Goal: Task Accomplishment & Management: Manage account settings

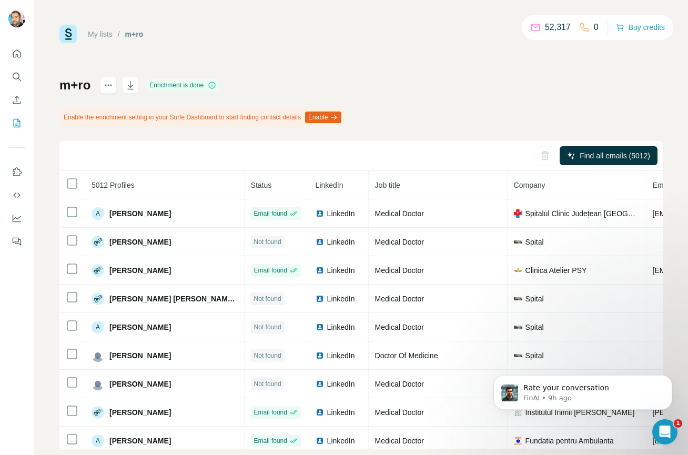
scroll to position [19, 0]
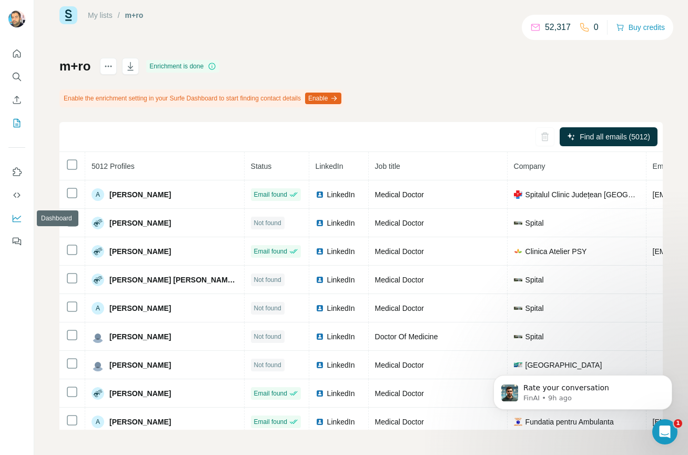
click at [18, 215] on icon "Dashboard" at bounding box center [17, 218] width 11 height 11
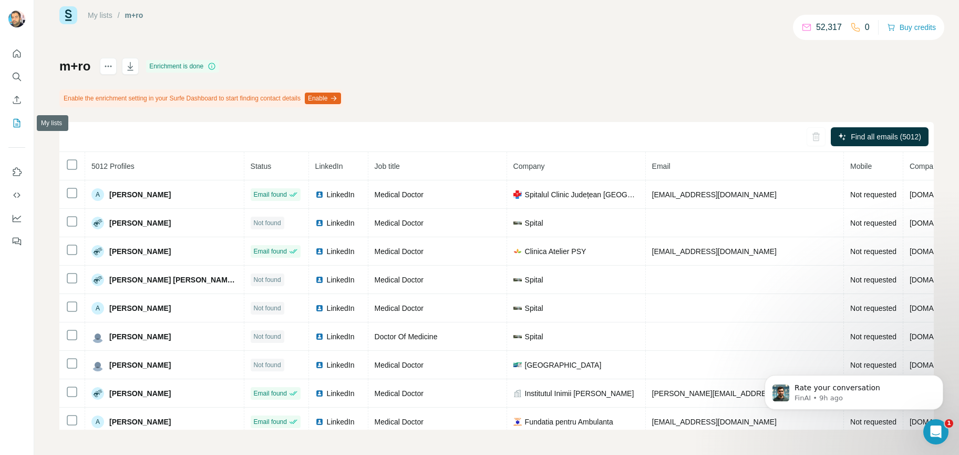
click at [14, 124] on icon "My lists" at bounding box center [17, 123] width 11 height 11
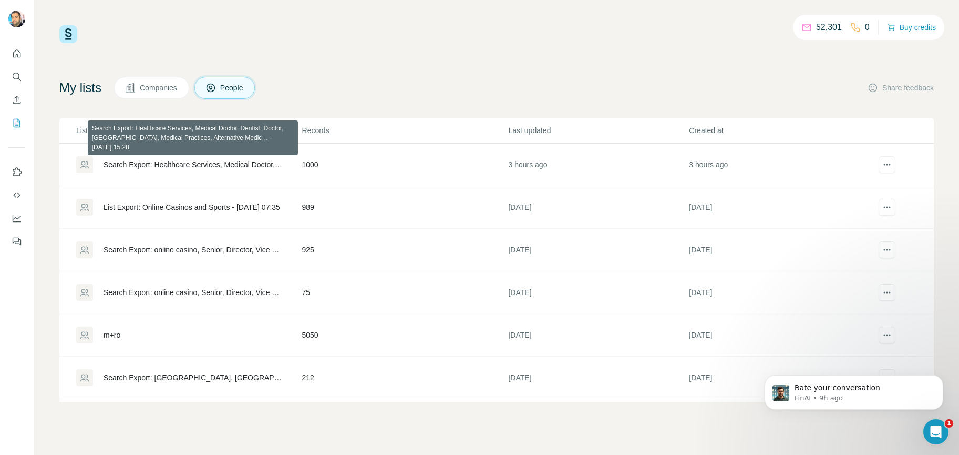
click at [178, 161] on div "Search Export: Healthcare Services, Medical Doctor, Dentist, Doctor, [GEOGRAPHI…" at bounding box center [194, 164] width 181 height 11
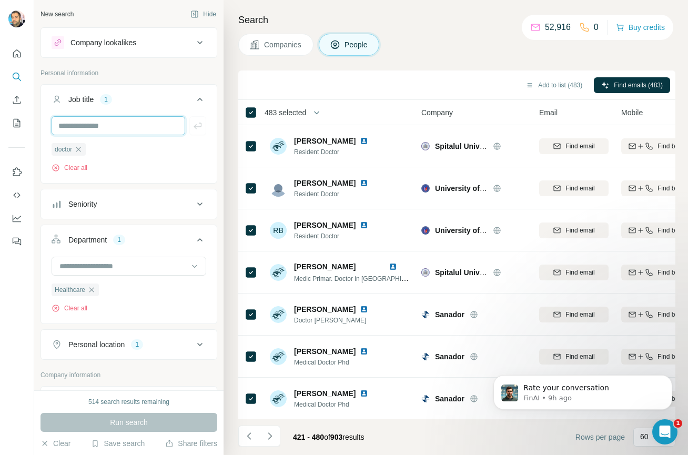
click at [86, 127] on input "text" at bounding box center [119, 125] width 134 height 19
type input "*****"
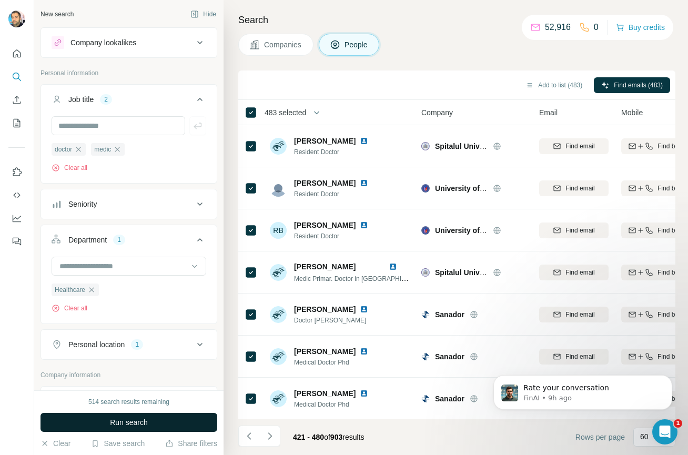
click at [129, 423] on span "Run search" at bounding box center [129, 422] width 38 height 11
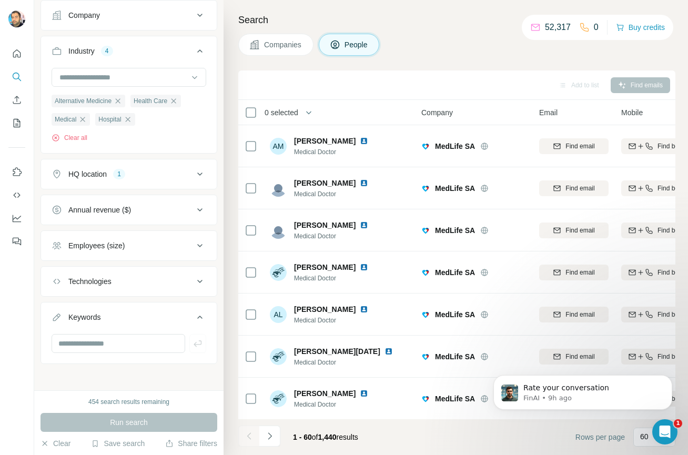
scroll to position [391, 0]
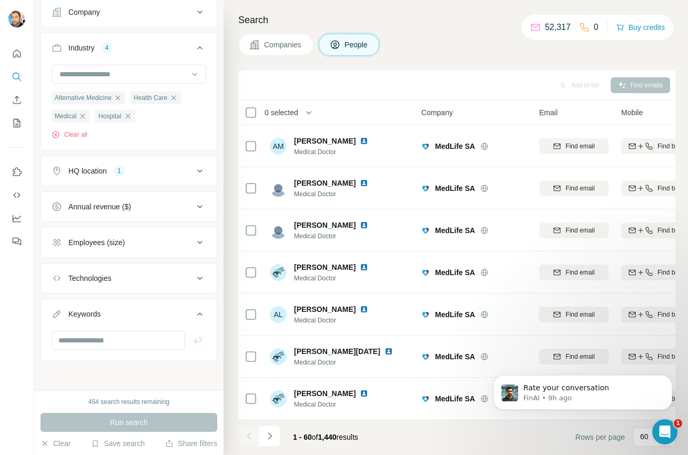
click at [108, 246] on div "Employees (size)" at bounding box center [96, 242] width 56 height 11
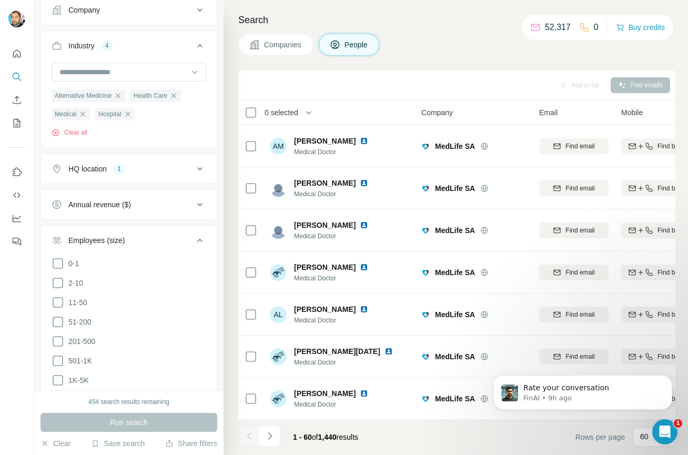
click at [108, 246] on div "Employees (size)" at bounding box center [96, 240] width 56 height 11
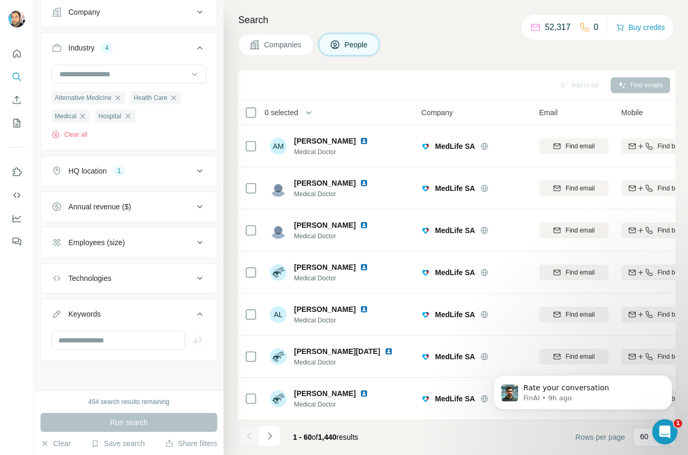
click at [108, 246] on div "Employees (size)" at bounding box center [96, 242] width 56 height 11
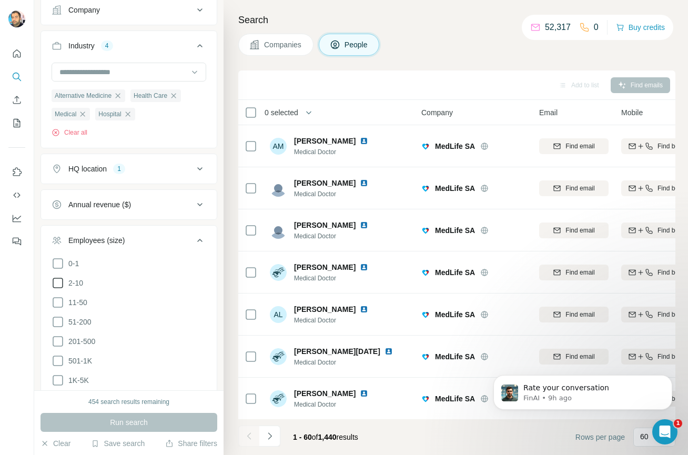
click at [56, 286] on icon at bounding box center [58, 283] width 13 height 13
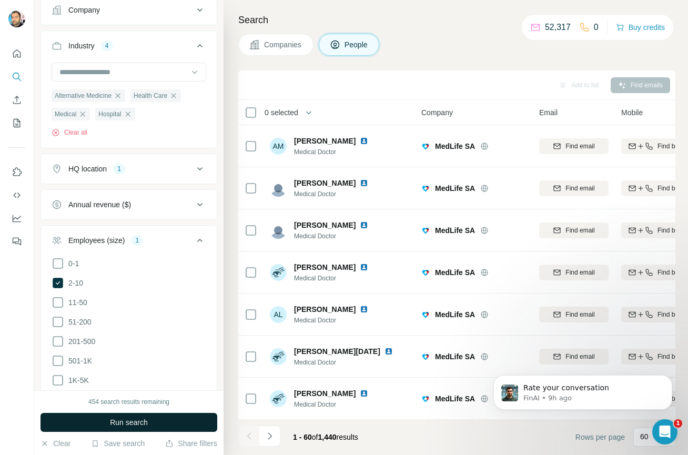
click at [117, 423] on span "Run search" at bounding box center [129, 422] width 38 height 11
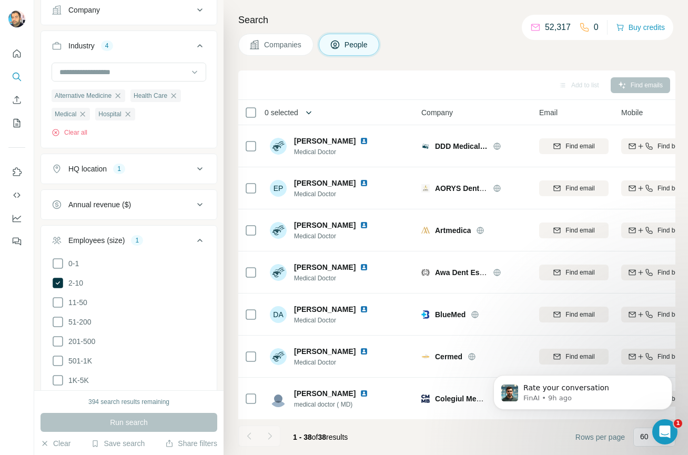
click at [306, 111] on button "button" at bounding box center [308, 112] width 21 height 21
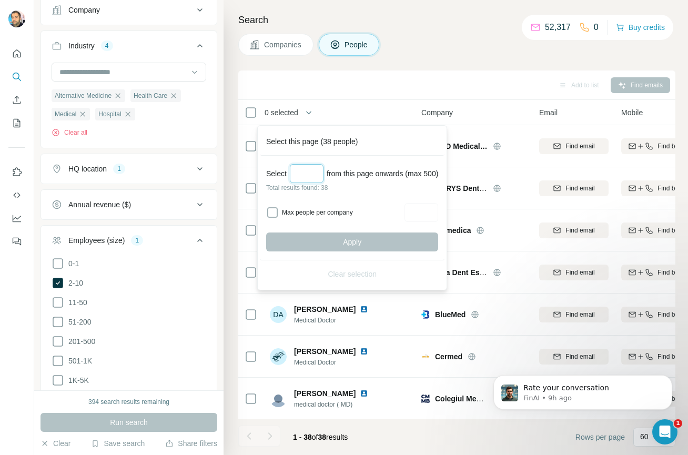
click at [305, 177] on input "Select a number (up to 500)" at bounding box center [307, 173] width 34 height 19
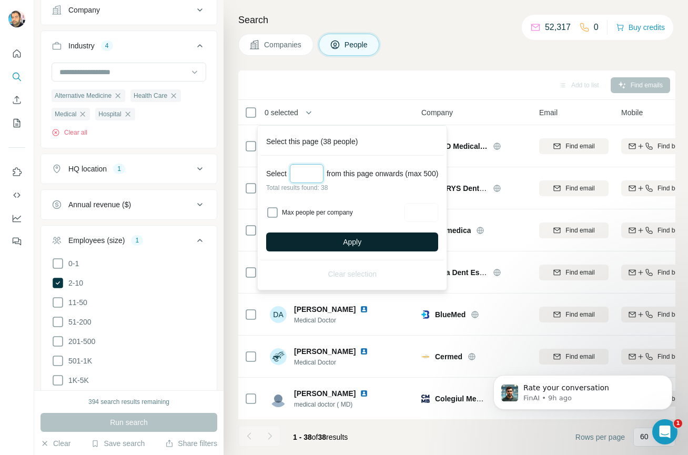
type input "**"
click at [338, 242] on button "Apply" at bounding box center [352, 241] width 172 height 19
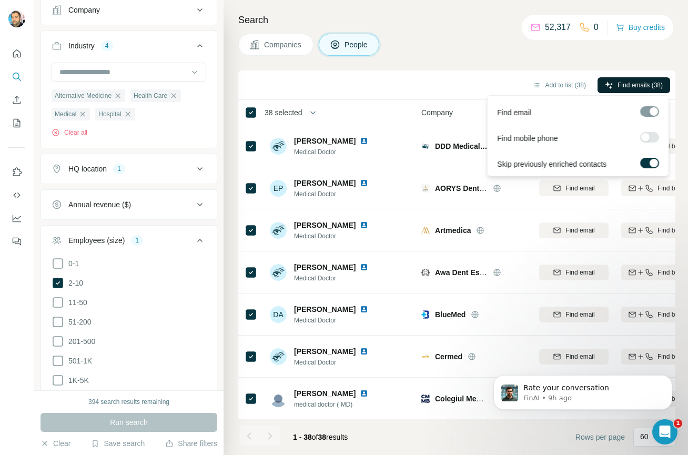
click at [622, 85] on span "Find emails (38)" at bounding box center [639, 84] width 45 height 9
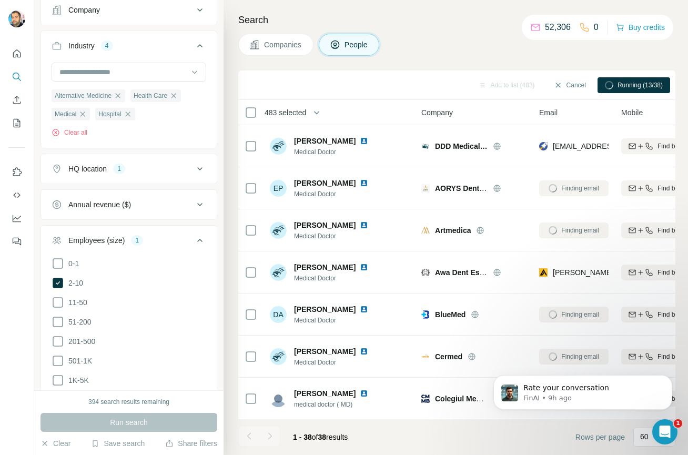
click at [463, 55] on div "Companies People" at bounding box center [456, 45] width 437 height 22
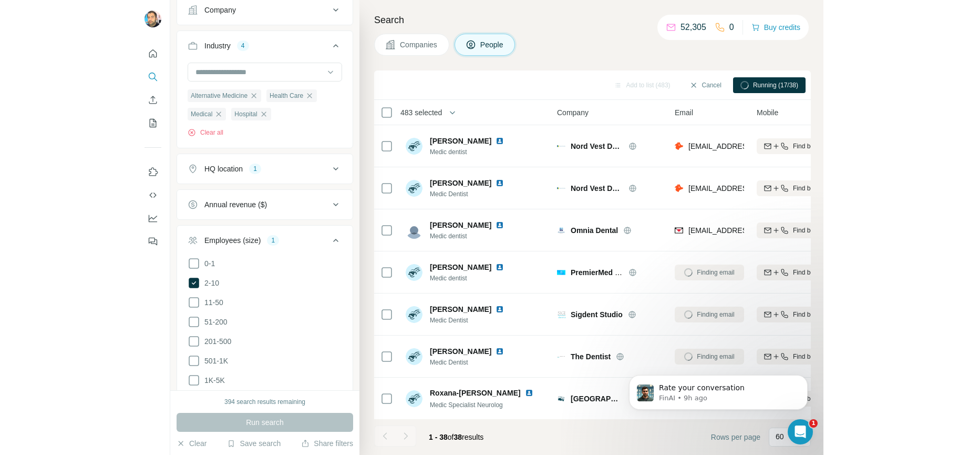
scroll to position [1310, 0]
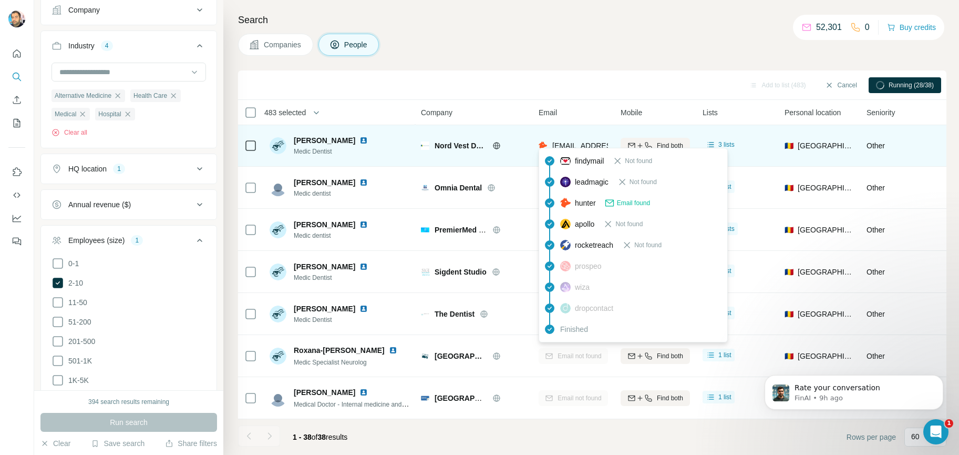
click at [569, 141] on span "[EMAIL_ADDRESS][DOMAIN_NAME]" at bounding box center [615, 145] width 125 height 8
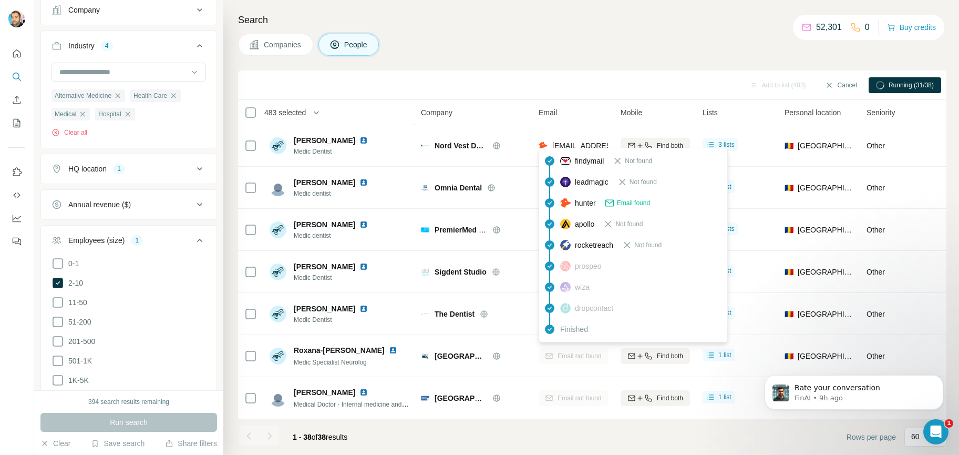
click at [612, 36] on div "Companies People" at bounding box center [592, 45] width 709 height 22
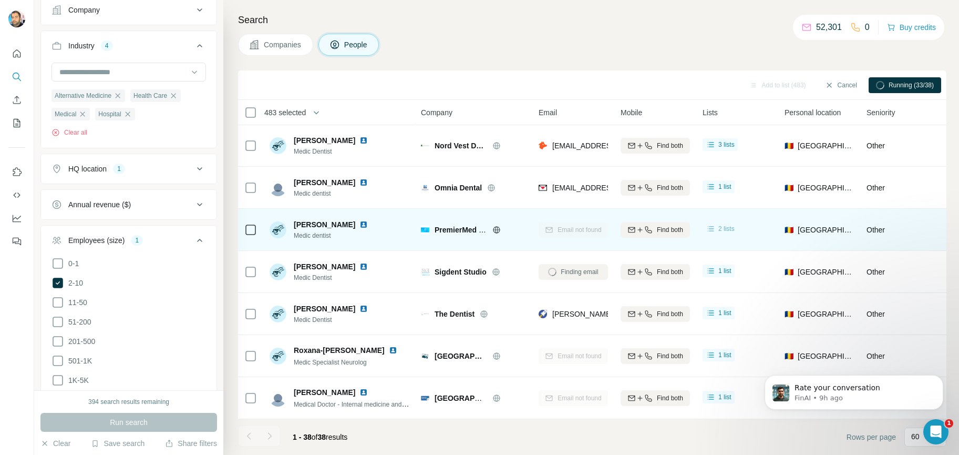
click at [687, 223] on div "2 lists" at bounding box center [720, 228] width 29 height 11
click at [687, 218] on div "2 lists" at bounding box center [737, 229] width 69 height 29
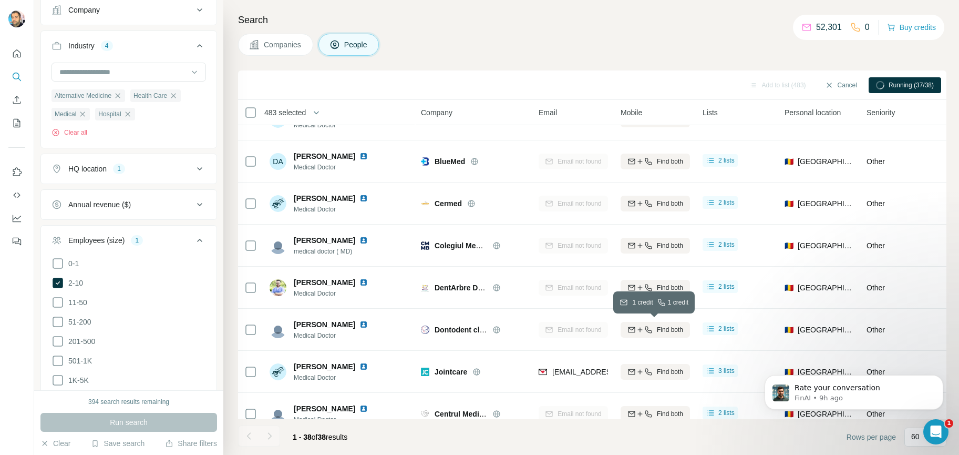
scroll to position [0, 0]
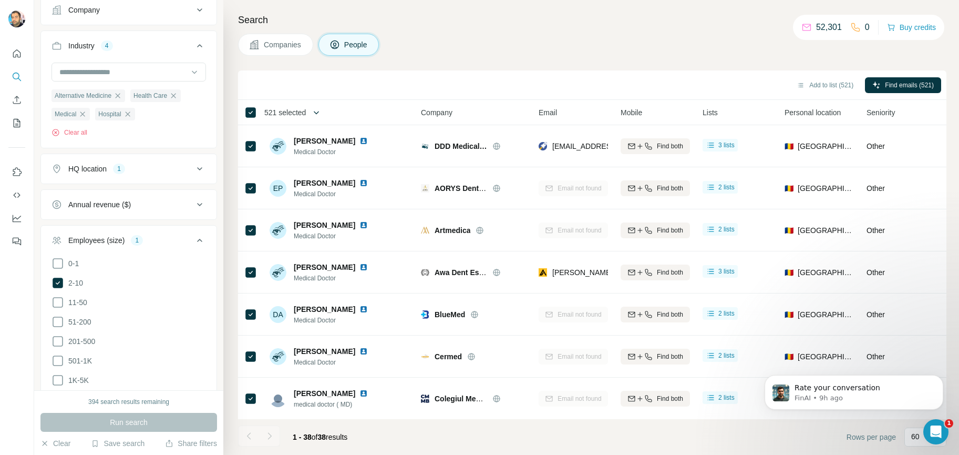
click at [319, 115] on icon "button" at bounding box center [316, 112] width 11 height 11
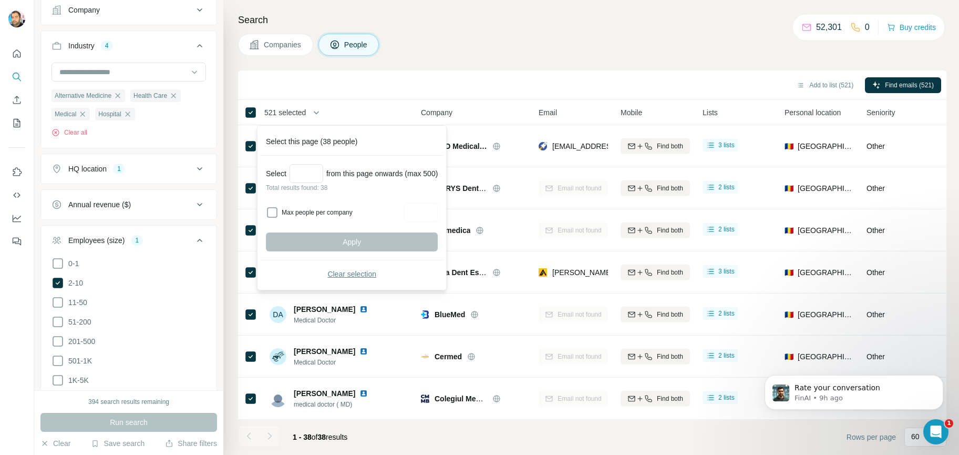
click at [354, 270] on span "Clear selection" at bounding box center [352, 274] width 49 height 11
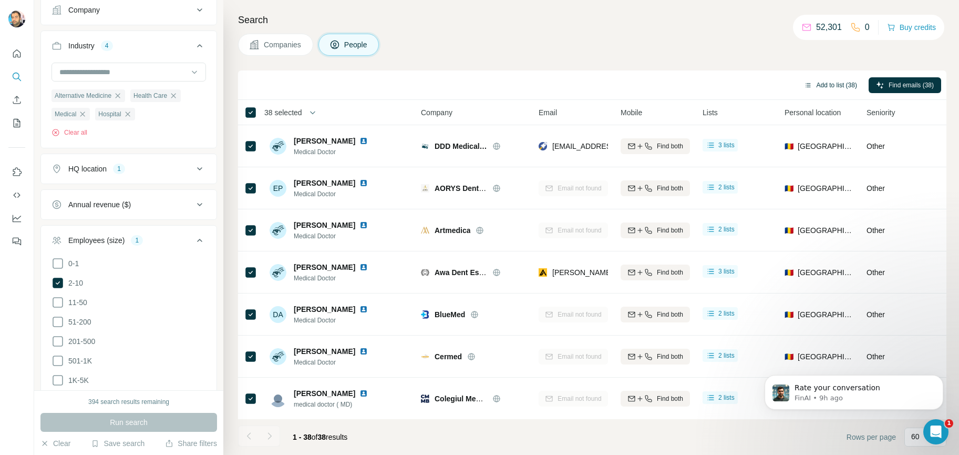
click at [687, 84] on button "Add to list (38)" at bounding box center [831, 85] width 68 height 16
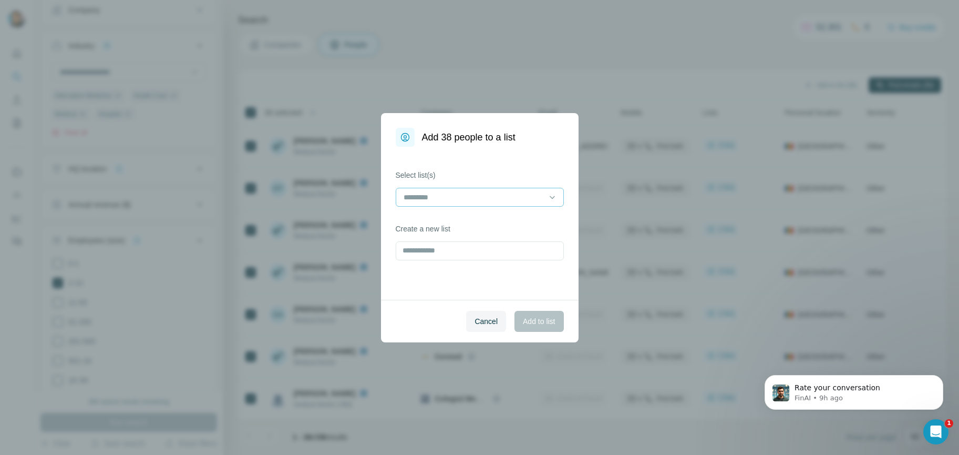
click at [445, 196] on input at bounding box center [474, 197] width 142 height 12
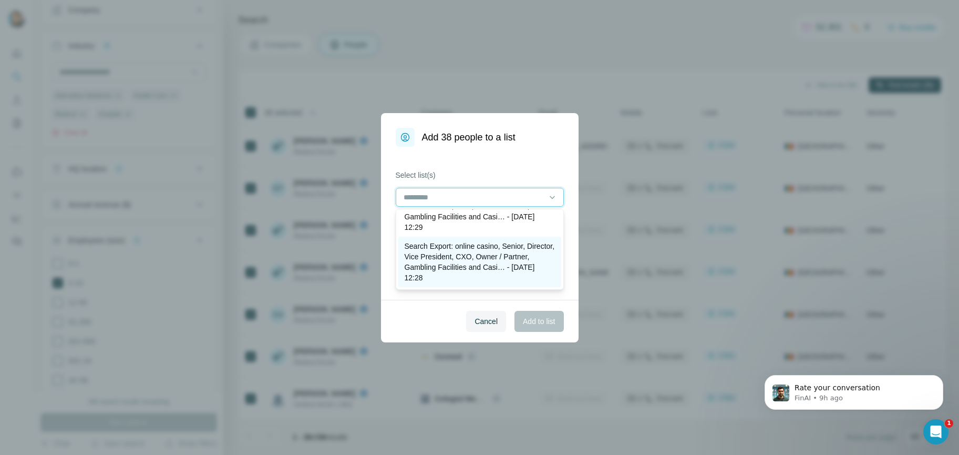
scroll to position [158, 0]
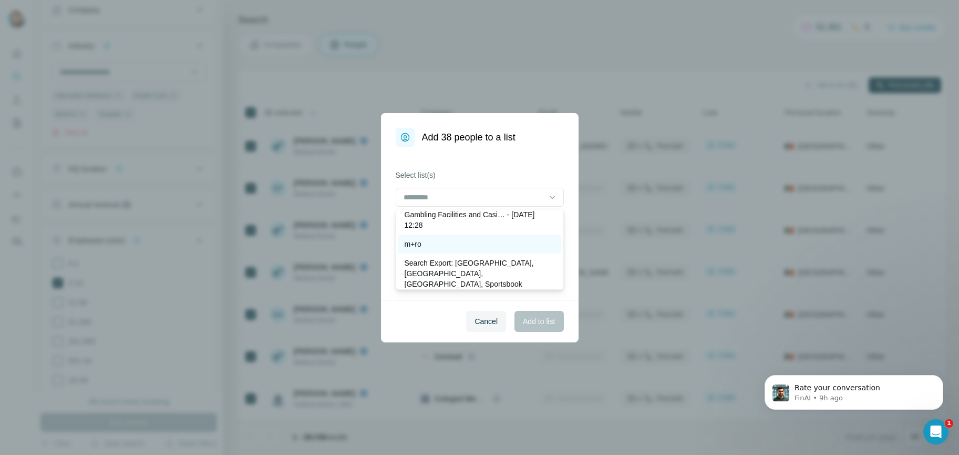
click at [419, 248] on p "m+ro" at bounding box center [413, 244] width 17 height 11
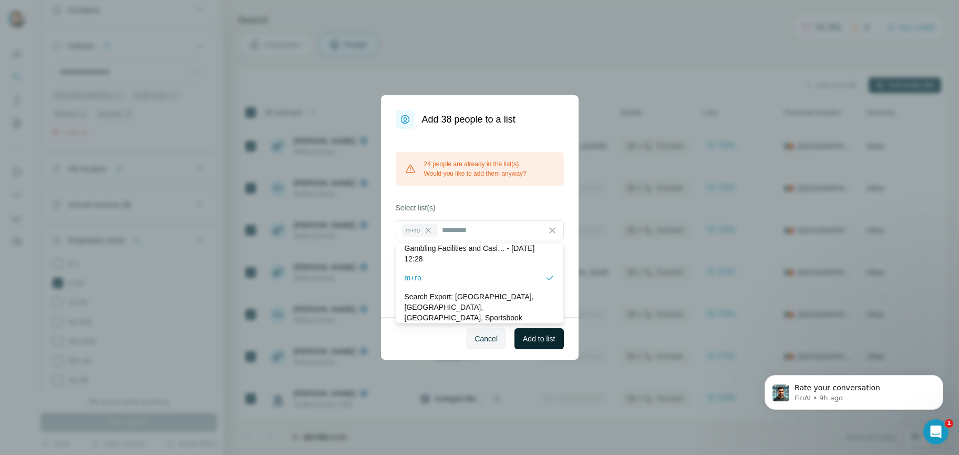
click at [537, 335] on span "Add to list" at bounding box center [539, 338] width 32 height 11
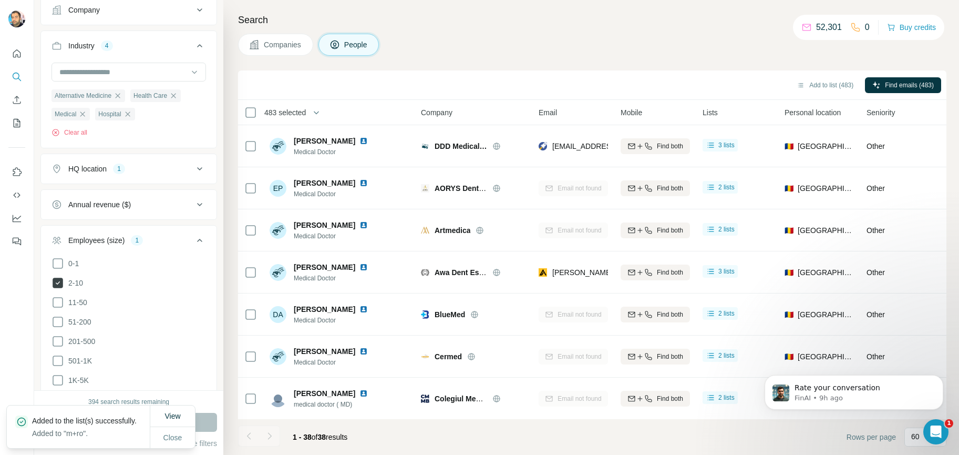
click at [58, 283] on icon at bounding box center [58, 283] width 11 height 11
click at [58, 262] on icon at bounding box center [58, 263] width 13 height 13
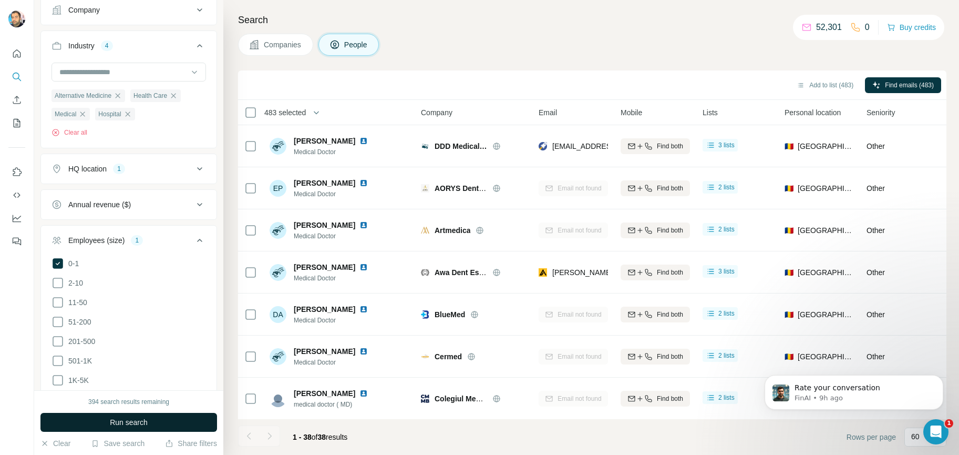
click at [124, 423] on span "Run search" at bounding box center [129, 422] width 38 height 11
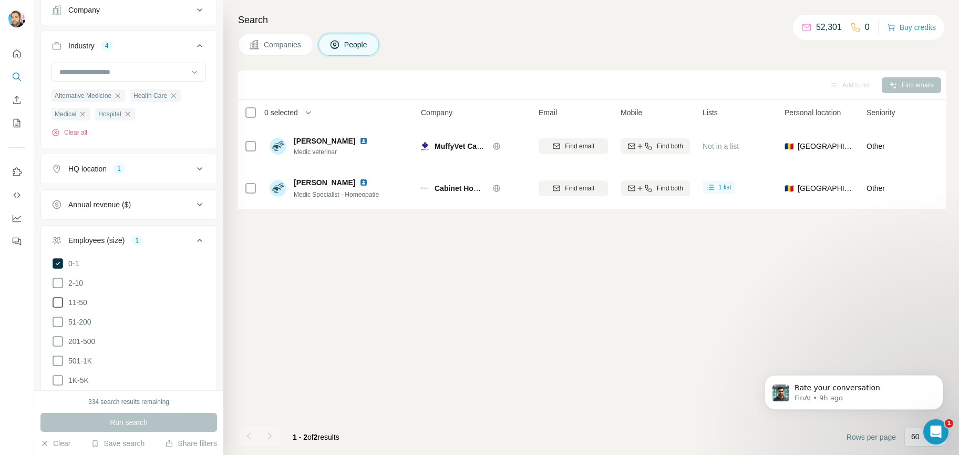
click at [57, 303] on icon at bounding box center [58, 302] width 13 height 13
click at [119, 423] on span "Run search" at bounding box center [129, 422] width 38 height 11
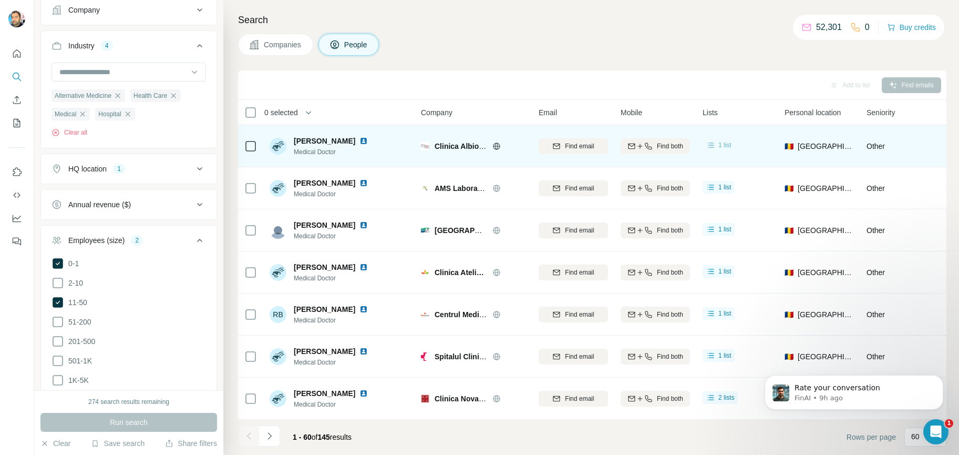
click at [687, 142] on span "1 list" at bounding box center [725, 144] width 13 height 9
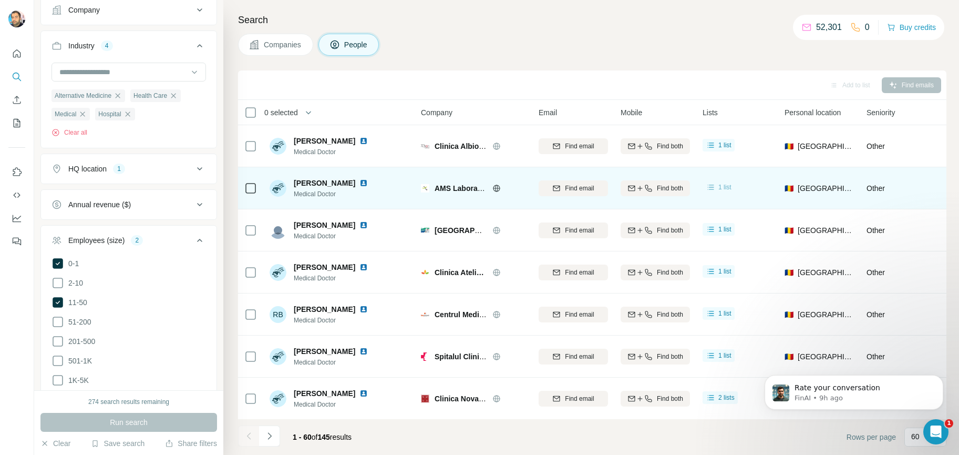
click at [687, 185] on icon at bounding box center [711, 187] width 11 height 11
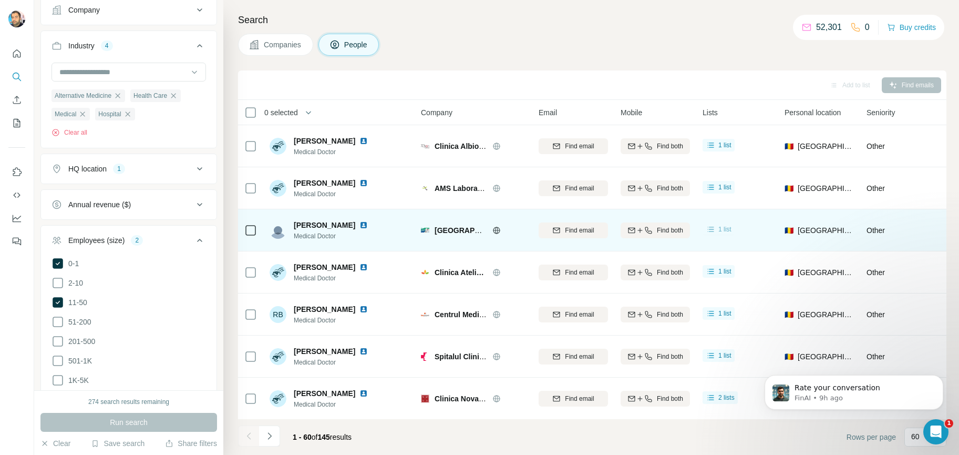
click at [687, 232] on icon at bounding box center [711, 229] width 11 height 11
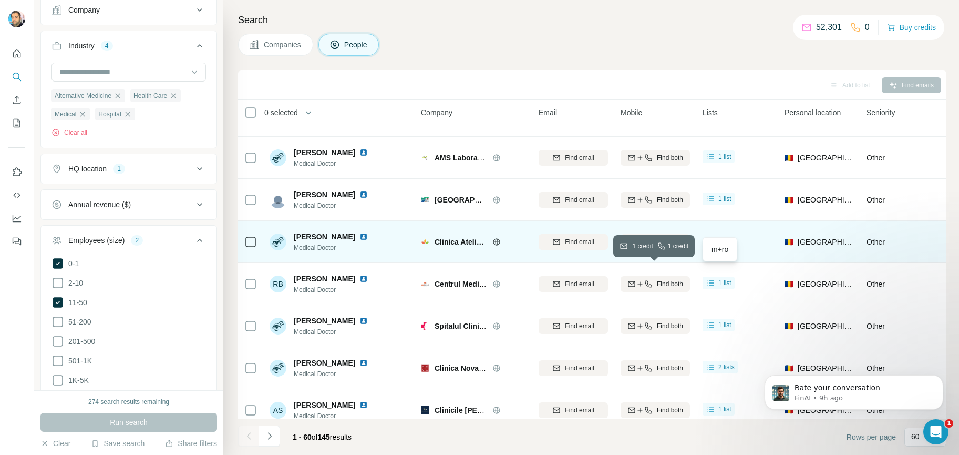
scroll to position [210, 0]
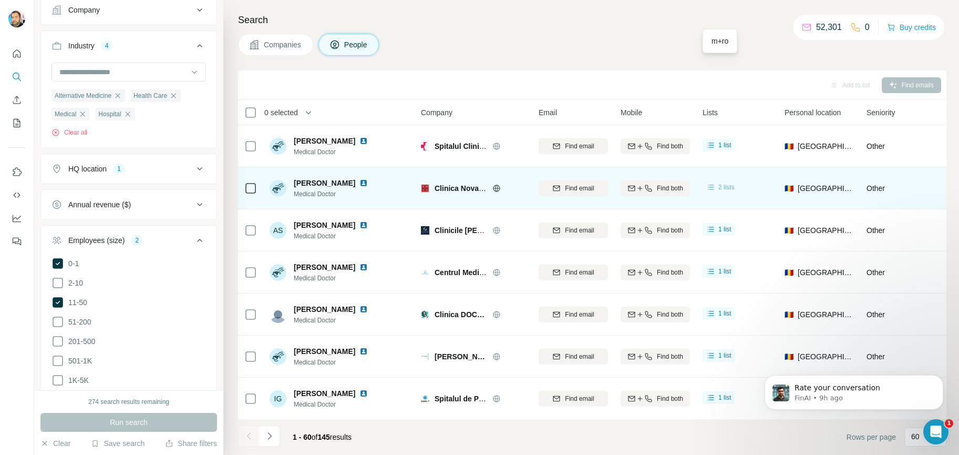
click at [687, 189] on span "2 lists" at bounding box center [727, 186] width 16 height 9
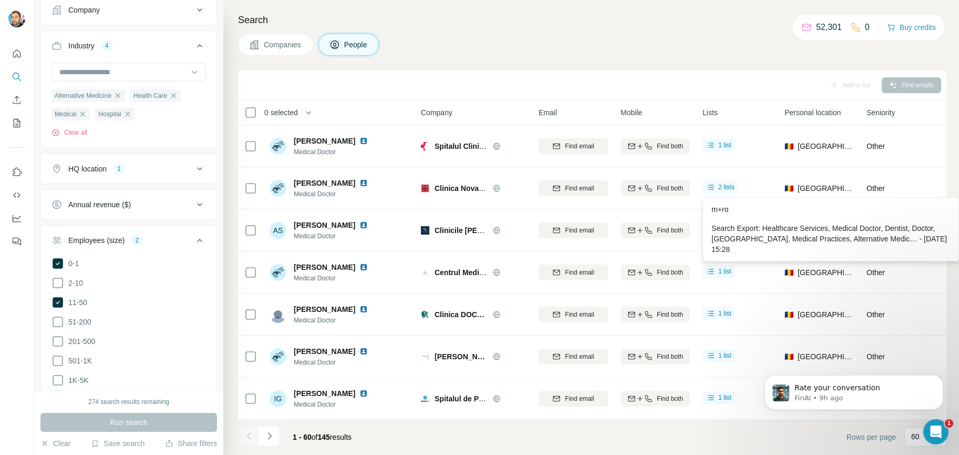
click at [548, 81] on div "Add to list Find emails" at bounding box center [592, 85] width 698 height 18
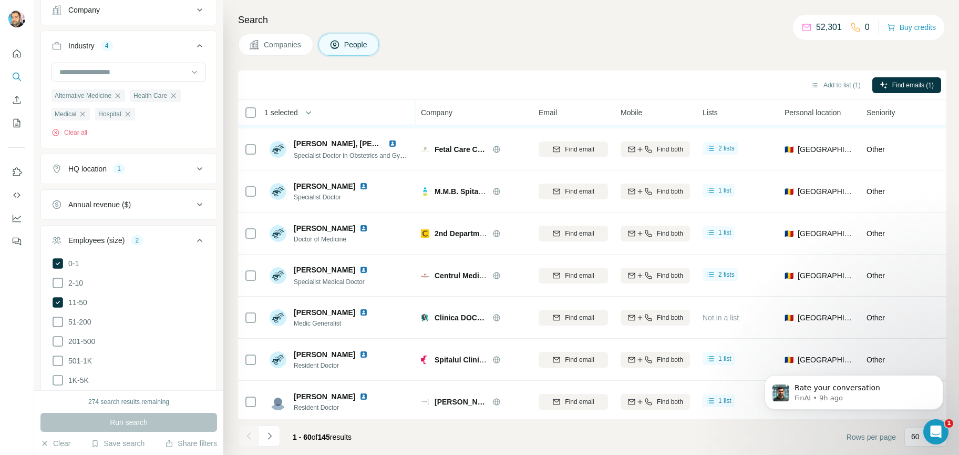
scroll to position [2235, 0]
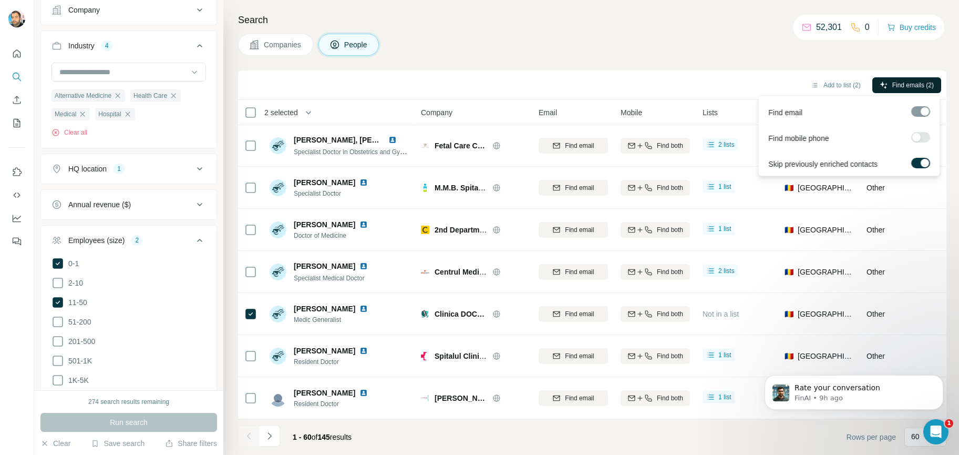
click at [687, 84] on span "Find emails (2)" at bounding box center [914, 84] width 42 height 9
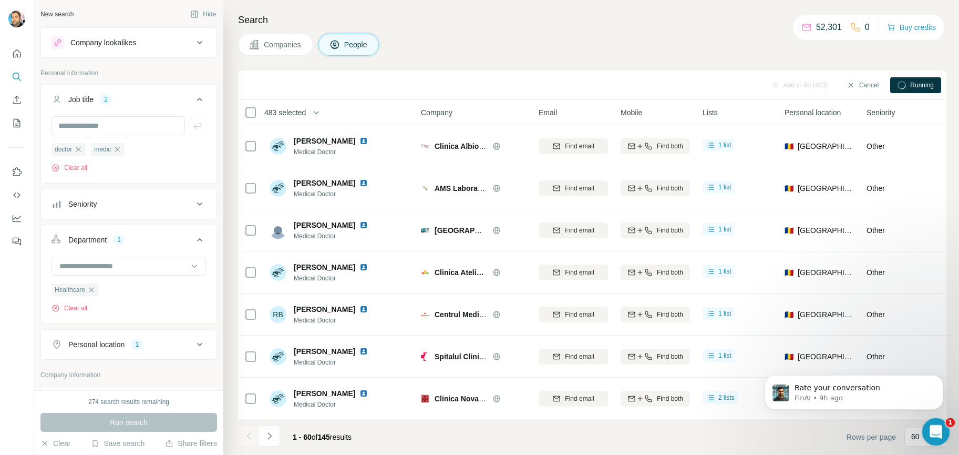
click at [938, 431] on icon "Open Intercom Messenger" at bounding box center [934, 430] width 17 height 17
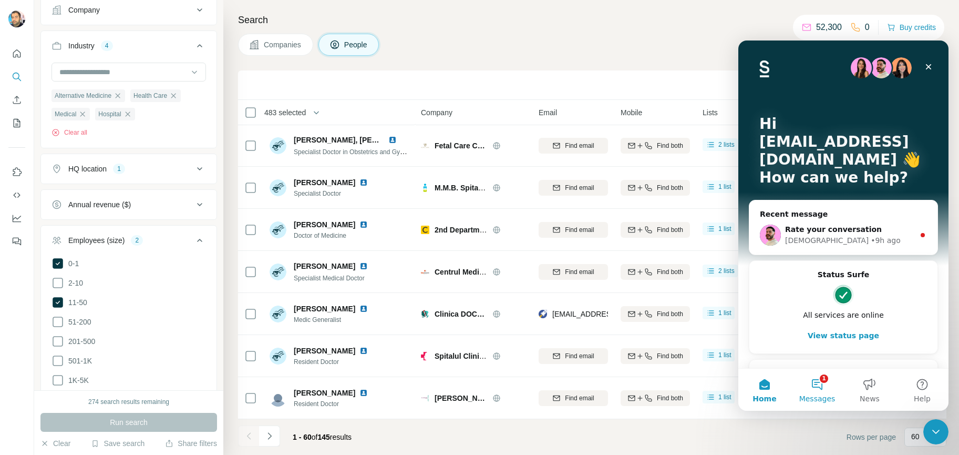
click at [820, 389] on button "1 Messages" at bounding box center [817, 390] width 53 height 42
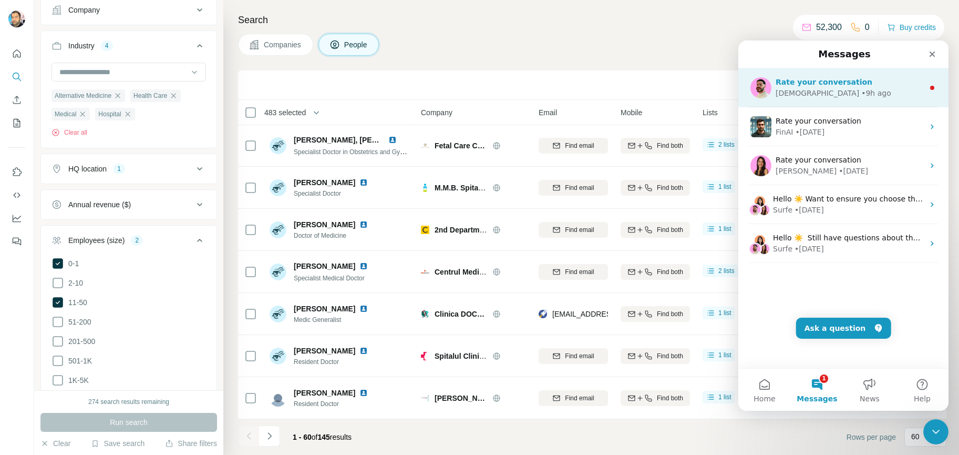
click at [840, 97] on div "Christian • 9h ago" at bounding box center [850, 93] width 148 height 11
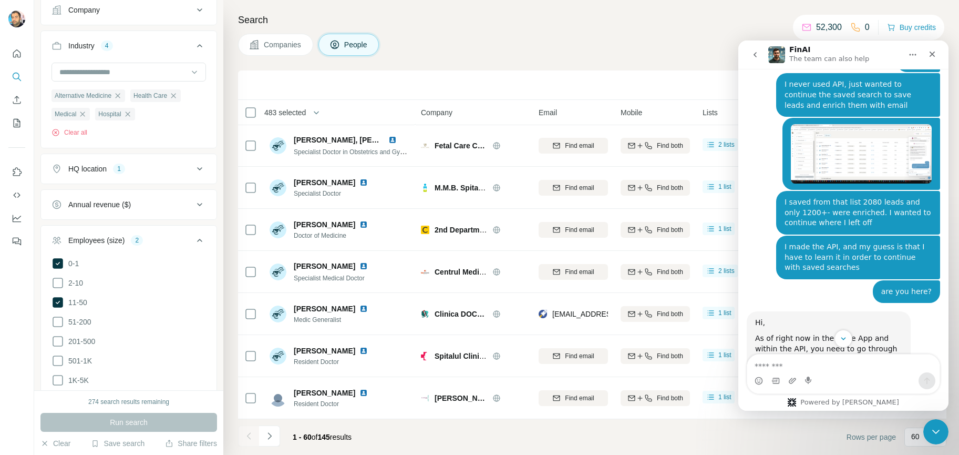
scroll to position [1946, 0]
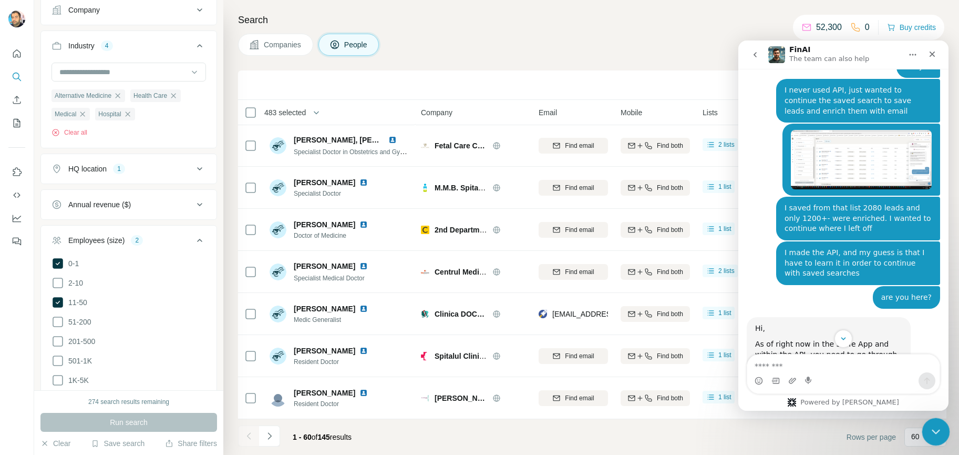
click at [934, 424] on icon "Close Intercom Messenger" at bounding box center [934, 430] width 13 height 13
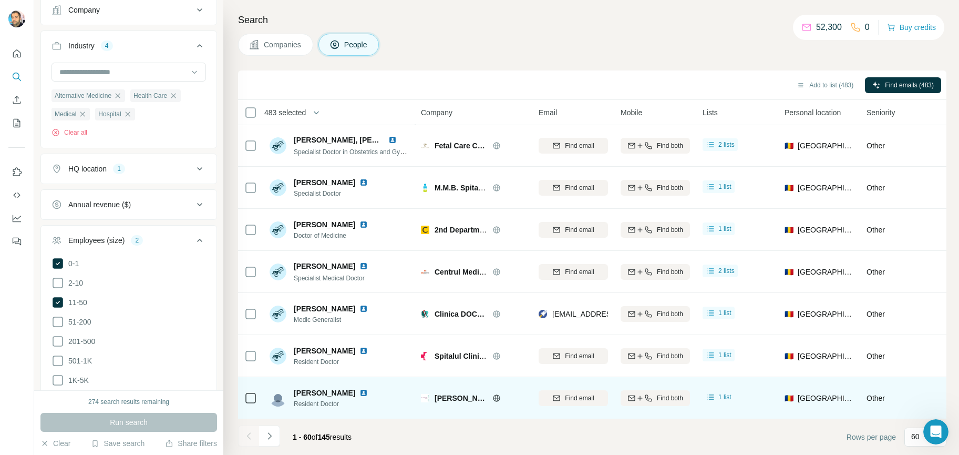
scroll to position [2209, 0]
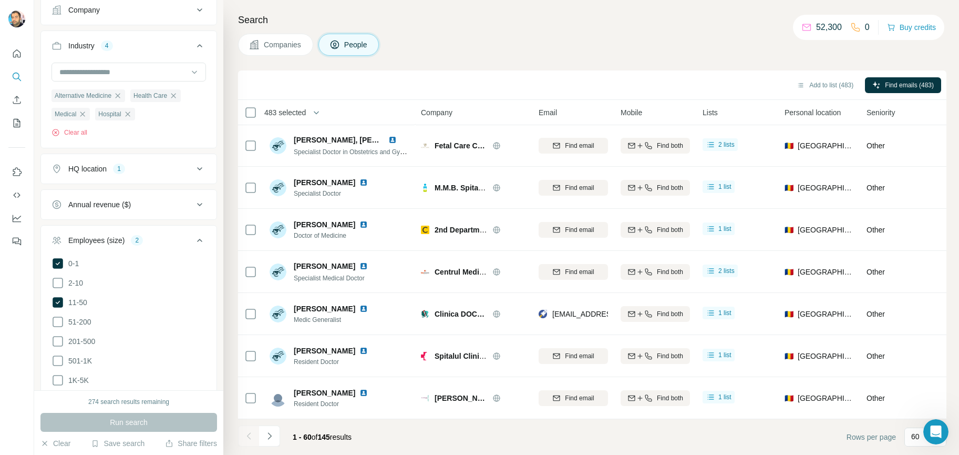
click at [306, 113] on span "483 selected" at bounding box center [285, 112] width 42 height 11
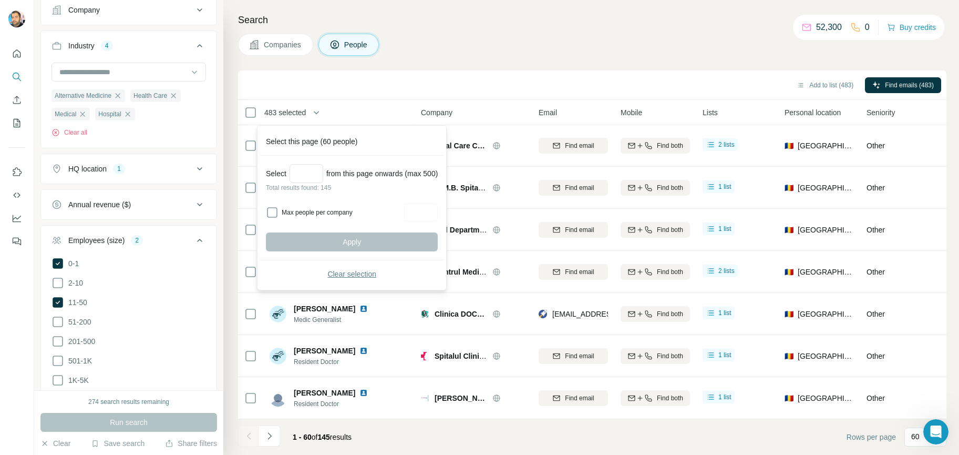
click at [352, 276] on span "Clear selection" at bounding box center [352, 274] width 49 height 11
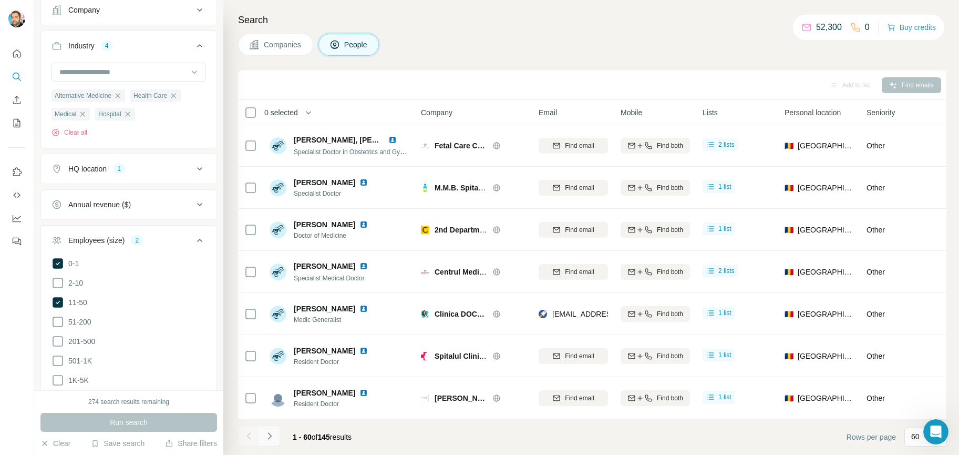
click at [270, 436] on icon "Navigate to next page" at bounding box center [269, 436] width 11 height 11
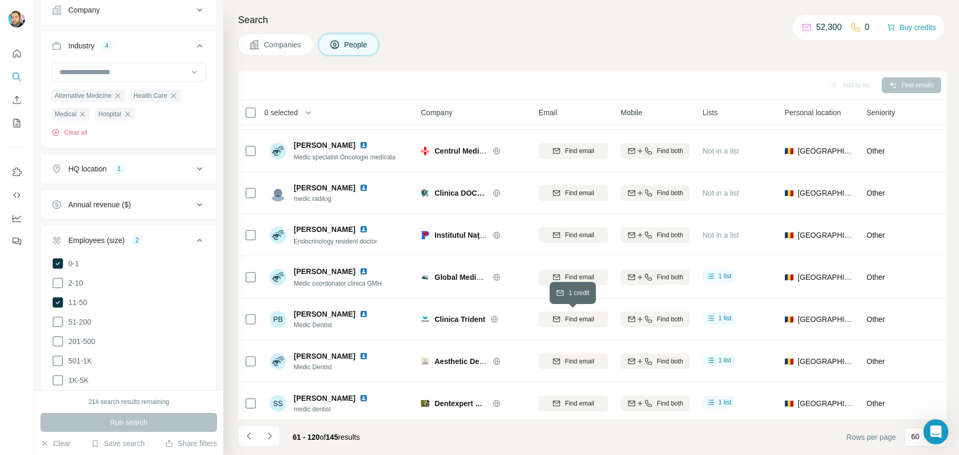
scroll to position [1762, 0]
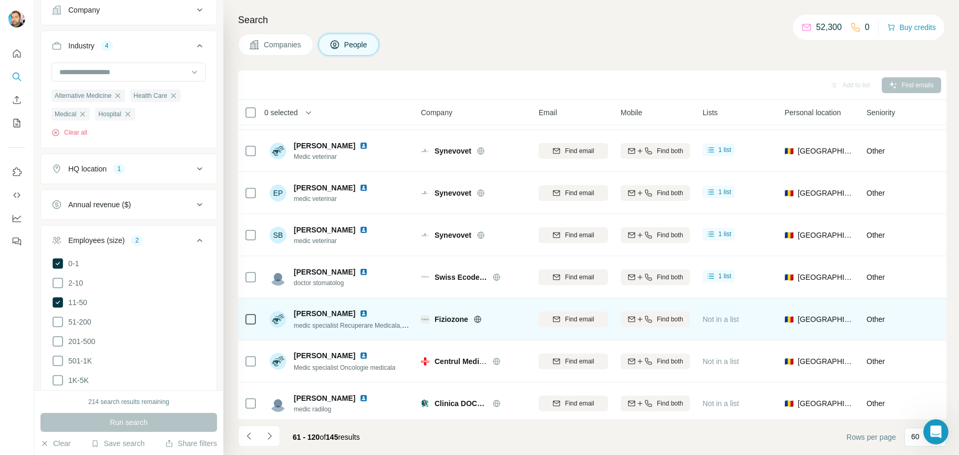
click at [245, 313] on icon at bounding box center [250, 319] width 13 height 13
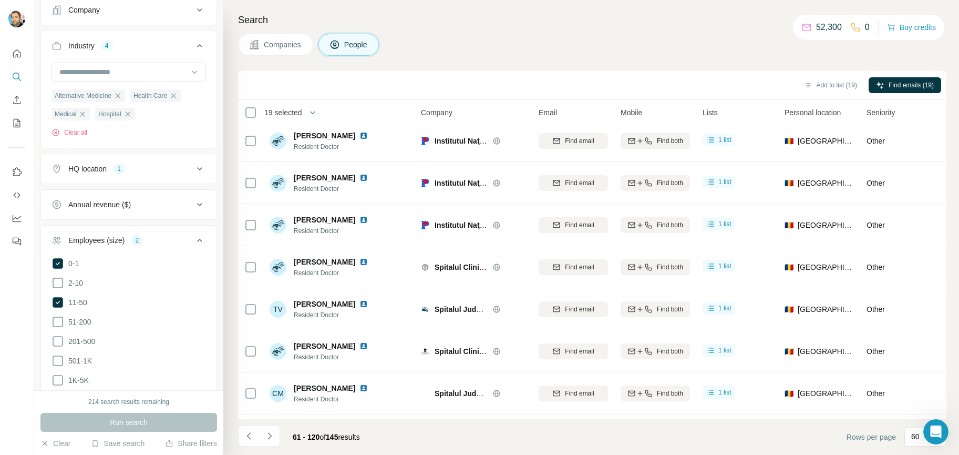
scroll to position [0, 0]
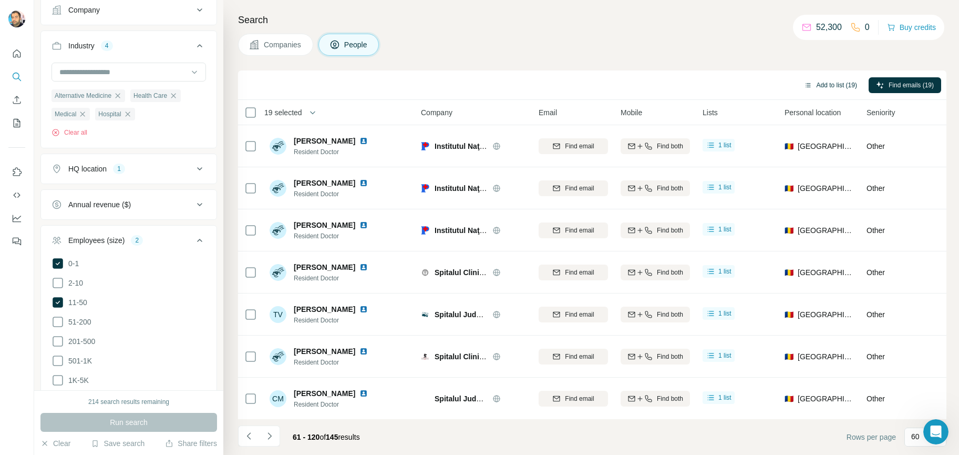
click at [843, 84] on button "Add to list (19)" at bounding box center [831, 85] width 68 height 16
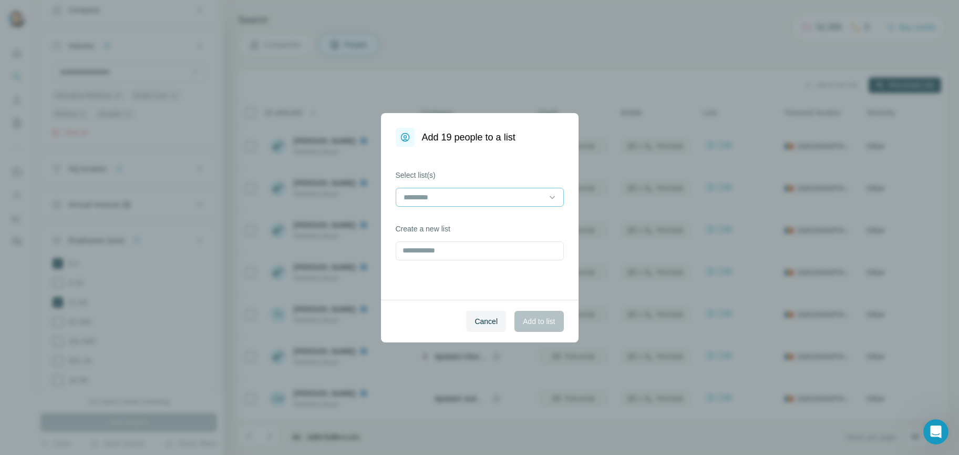
click at [452, 195] on input at bounding box center [474, 197] width 142 height 12
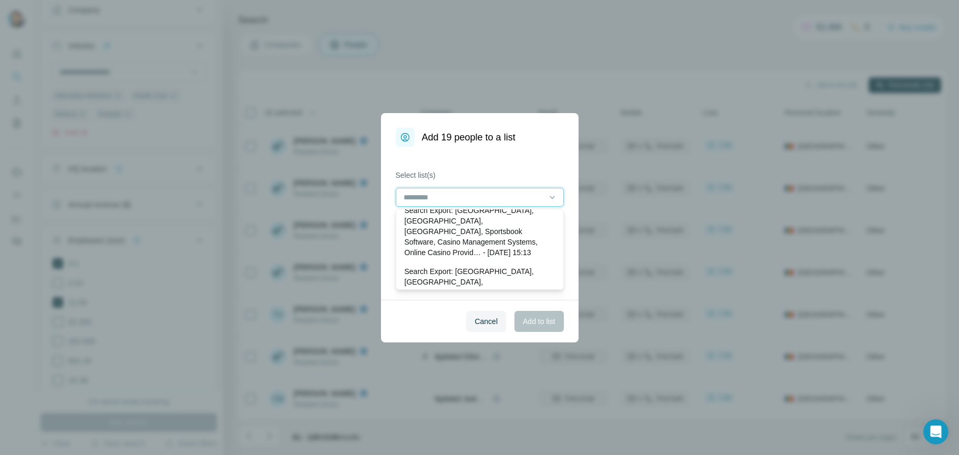
scroll to position [158, 0]
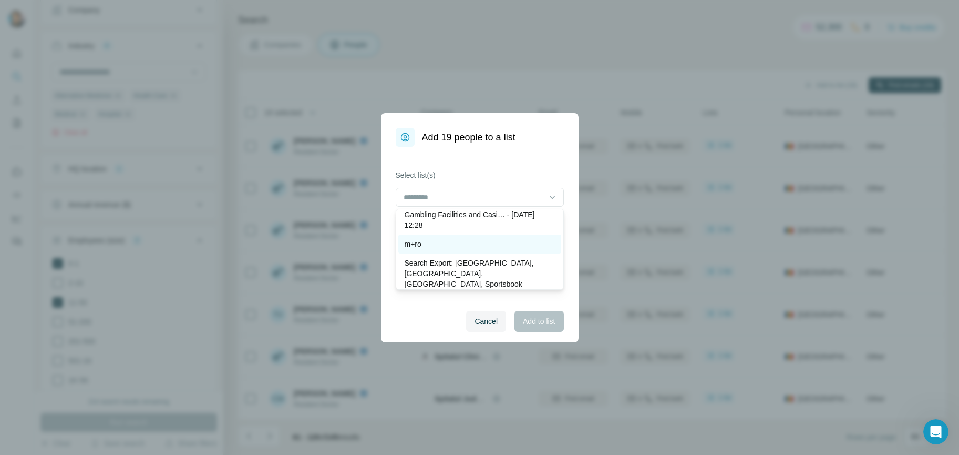
click at [431, 242] on div "m+ro" at bounding box center [480, 244] width 150 height 11
click at [541, 324] on span "Add to list" at bounding box center [539, 321] width 32 height 11
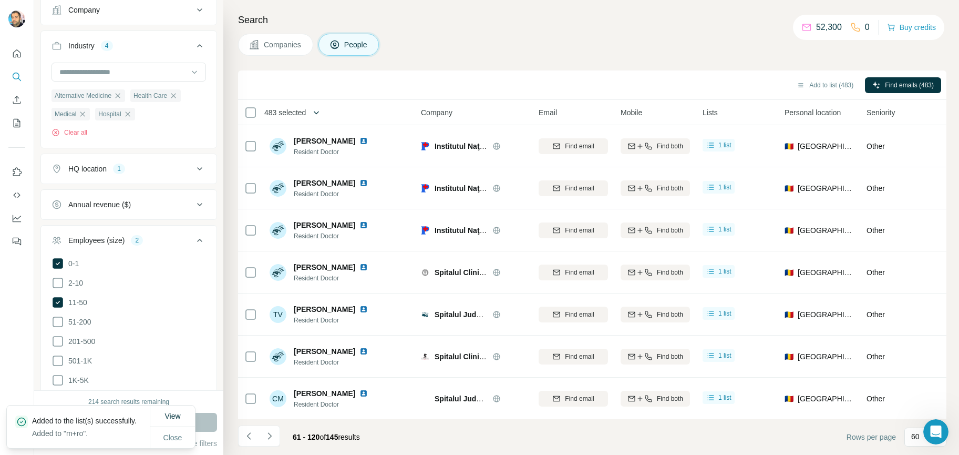
click at [320, 114] on icon "button" at bounding box center [316, 112] width 5 height 3
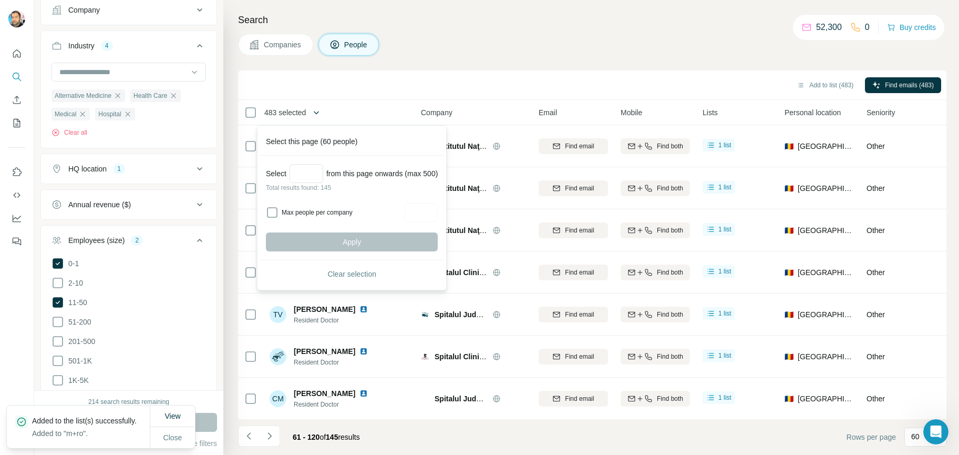
click at [320, 114] on icon "button" at bounding box center [316, 112] width 5 height 3
click at [734, 88] on div "Add to list (483) Find emails (483)" at bounding box center [592, 85] width 698 height 18
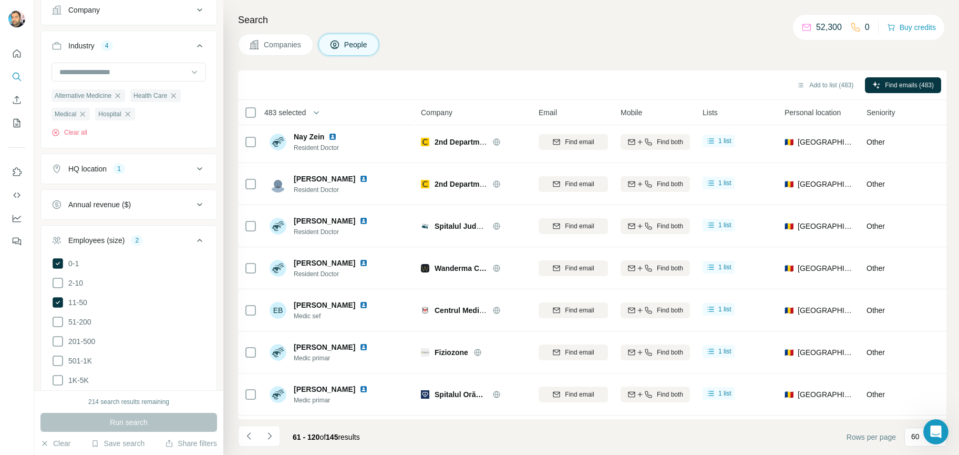
scroll to position [473, 0]
